Goal: Task Accomplishment & Management: Manage account settings

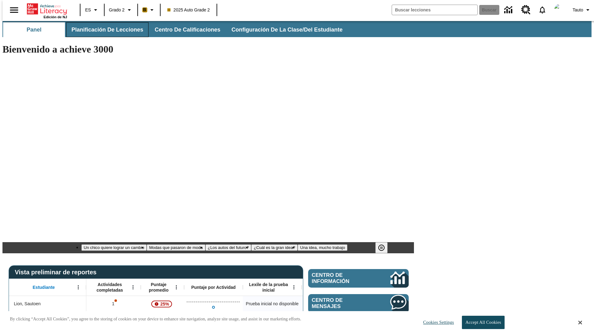
click at [104, 30] on span "Planificación de lecciones" at bounding box center [108, 29] width 72 height 7
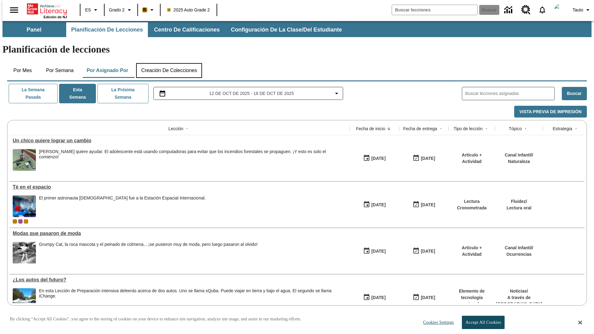
click at [169, 63] on button "Creación de colecciones" at bounding box center [169, 70] width 66 height 15
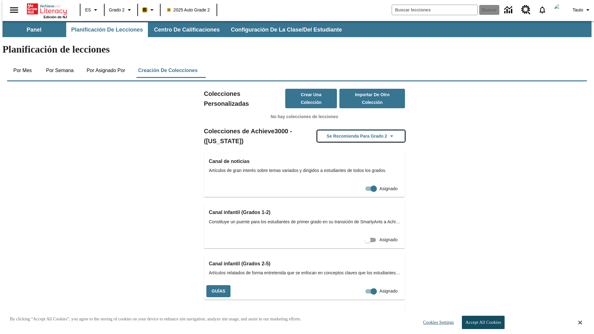
click at [351, 130] on button "Se recomienda para Grado 2" at bounding box center [361, 136] width 88 height 12
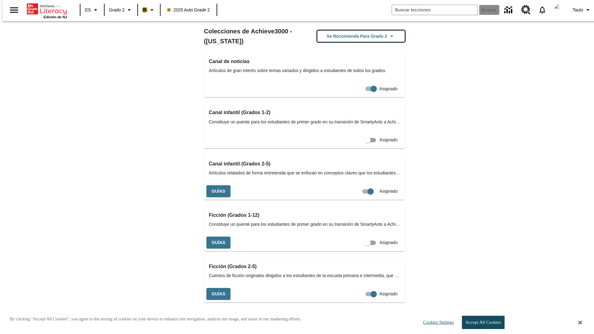
scroll to position [261, 0]
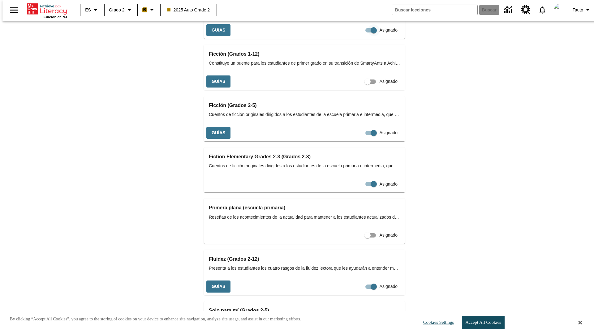
click at [356, 36] on input "Asignado" at bounding box center [373, 30] width 35 height 12
checkbox input "false"
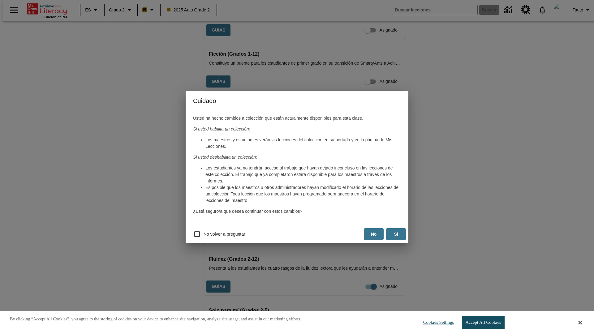
scroll to position [0, 0]
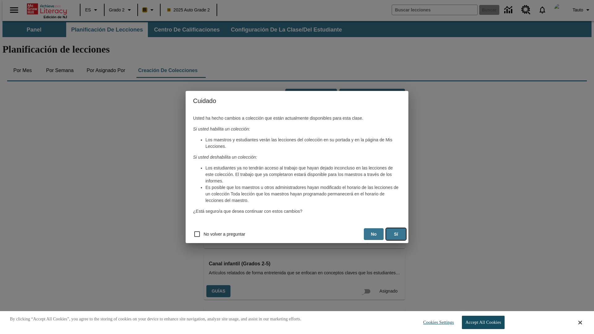
click at [396, 234] on button "Sí" at bounding box center [396, 234] width 20 height 12
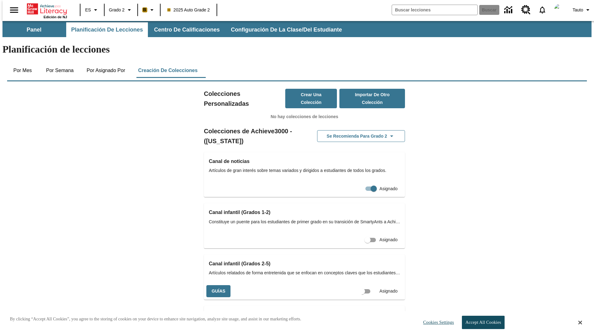
scroll to position [0, 6]
click at [357, 286] on input "Asignado" at bounding box center [367, 292] width 35 height 12
checkbox input "true"
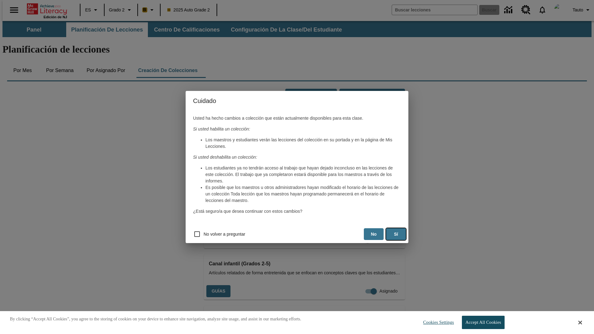
click at [396, 234] on button "Sí" at bounding box center [396, 234] width 20 height 12
